Goal: Task Accomplishment & Management: Use online tool/utility

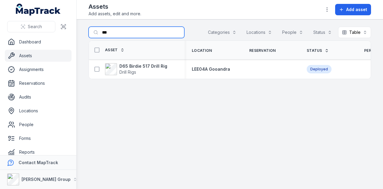
click at [114, 31] on input "***" at bounding box center [137, 32] width 96 height 11
type input "*"
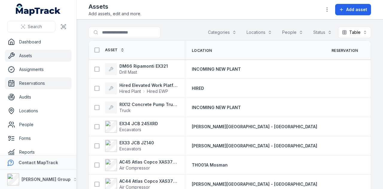
click at [39, 81] on link "Reservations" at bounding box center [38, 83] width 67 height 12
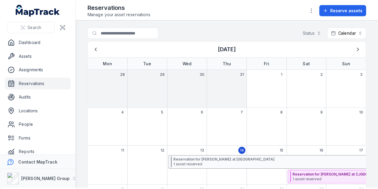
scroll to position [81, 0]
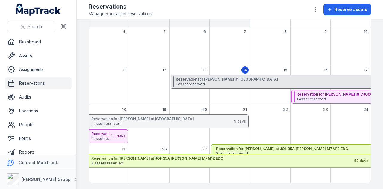
click at [256, 83] on span "1 asset reserved" at bounding box center [306, 84] width 261 height 5
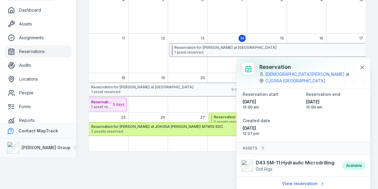
scroll to position [33, 0]
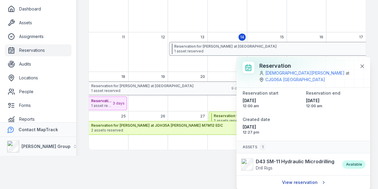
click at [304, 181] on link "View reservation" at bounding box center [303, 181] width 51 height 11
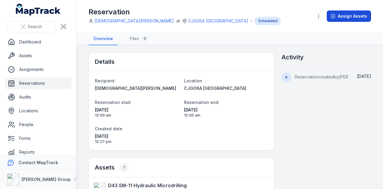
click at [350, 18] on button "Assign Assets" at bounding box center [349, 15] width 44 height 11
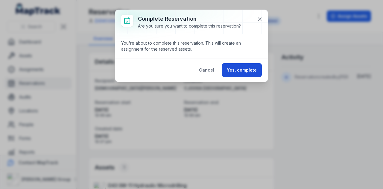
click at [242, 69] on button "Yes, complete" at bounding box center [242, 70] width 40 height 14
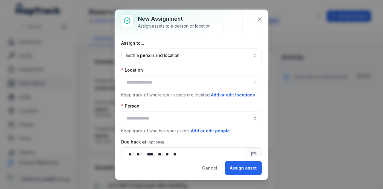
type input "**********"
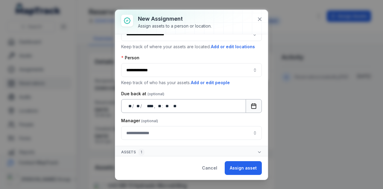
click at [251, 104] on icon "Calendar" at bounding box center [254, 106] width 6 height 6
click at [242, 163] on button "Assign asset" at bounding box center [243, 168] width 37 height 14
